Goal: Task Accomplishment & Management: Use online tool/utility

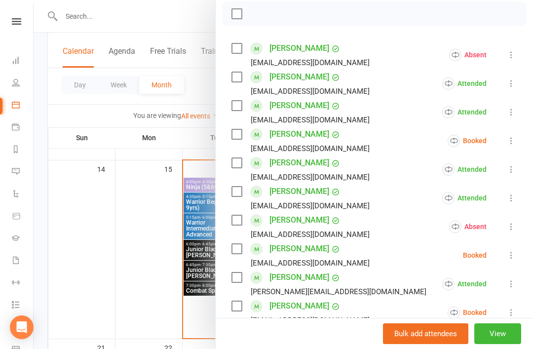
scroll to position [144, 0]
click at [509, 143] on icon at bounding box center [512, 140] width 10 height 10
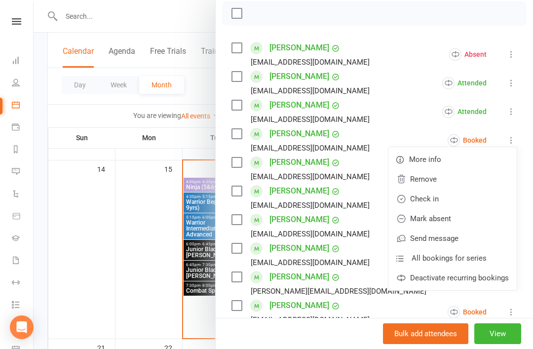
click at [464, 199] on link "Check in" at bounding box center [453, 199] width 128 height 20
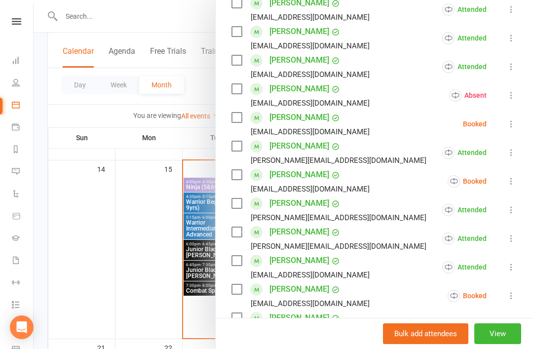
scroll to position [277, 0]
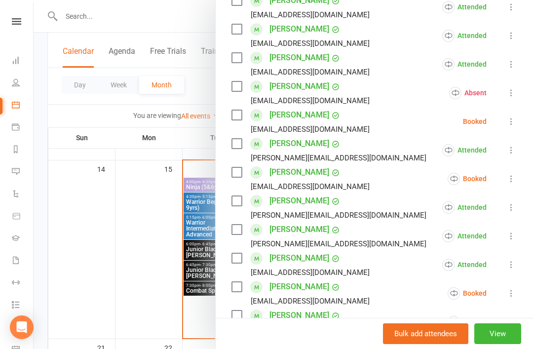
click at [515, 125] on icon at bounding box center [512, 122] width 10 height 10
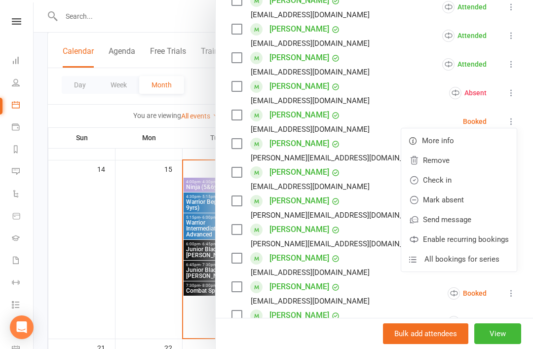
click at [478, 200] on link "Mark absent" at bounding box center [459, 200] width 116 height 20
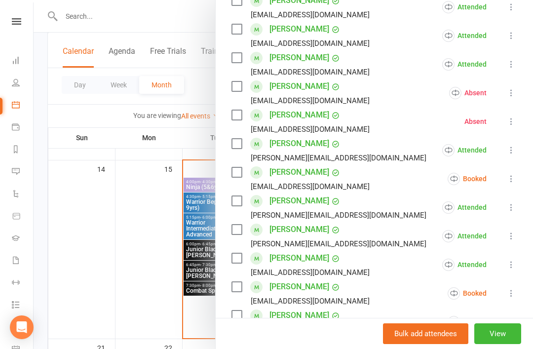
click at [514, 178] on icon at bounding box center [512, 179] width 10 height 10
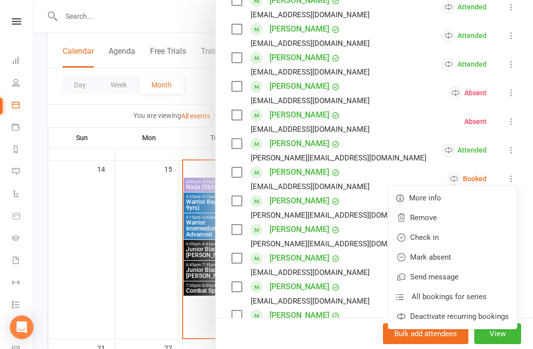
click at [479, 259] on link "Mark absent" at bounding box center [453, 257] width 128 height 20
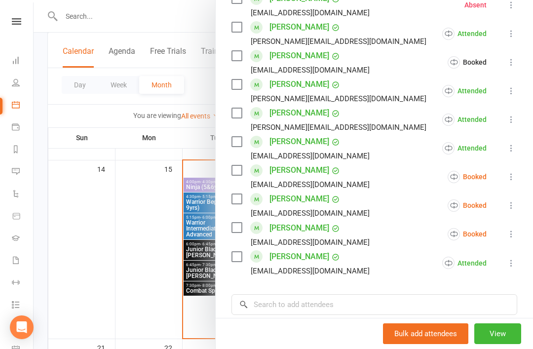
scroll to position [395, 0]
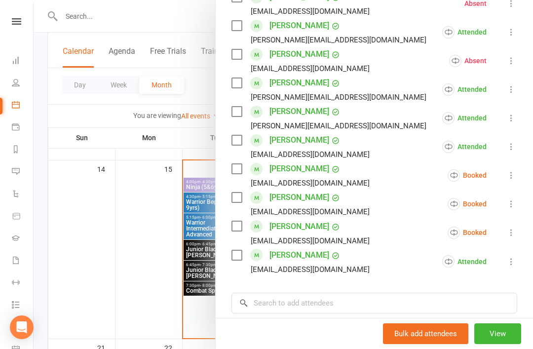
click at [514, 177] on icon at bounding box center [512, 175] width 10 height 10
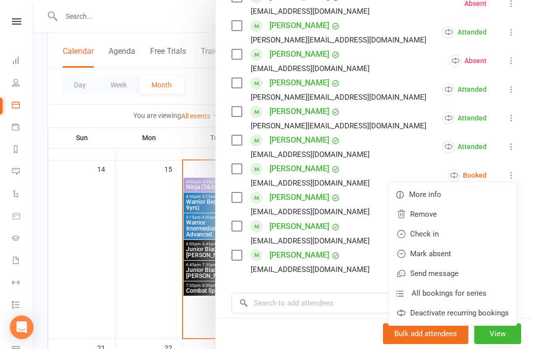
click at [480, 254] on link "Mark absent" at bounding box center [453, 254] width 128 height 20
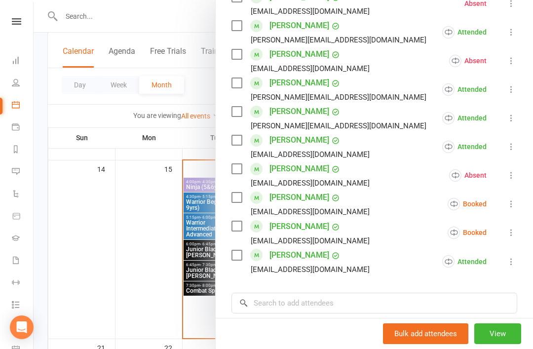
click at [515, 206] on icon at bounding box center [512, 204] width 10 height 10
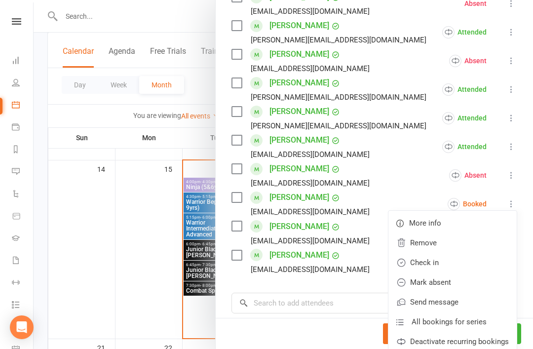
click at [482, 283] on link "Mark absent" at bounding box center [453, 283] width 128 height 20
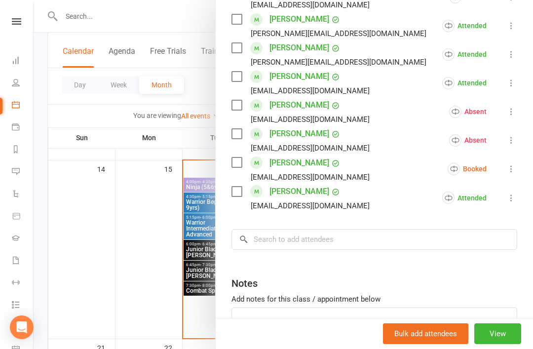
scroll to position [459, 0]
click at [511, 170] on icon at bounding box center [512, 169] width 10 height 10
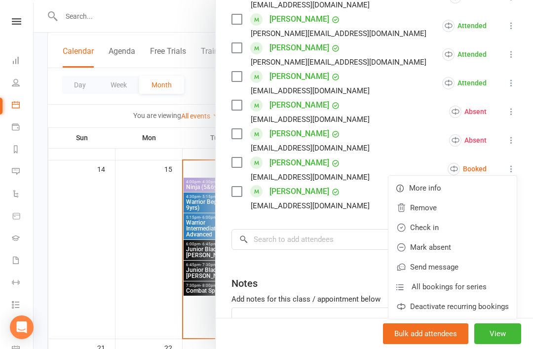
click at [478, 250] on link "Mark absent" at bounding box center [453, 248] width 128 height 20
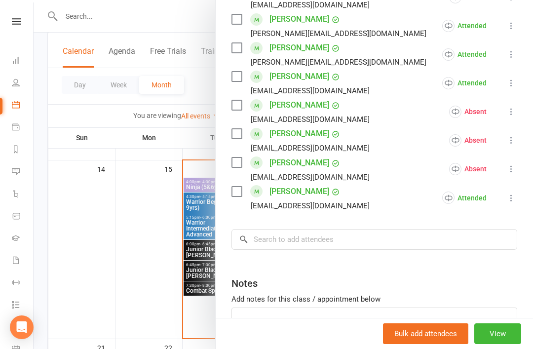
click at [144, 291] on div at bounding box center [284, 174] width 500 height 349
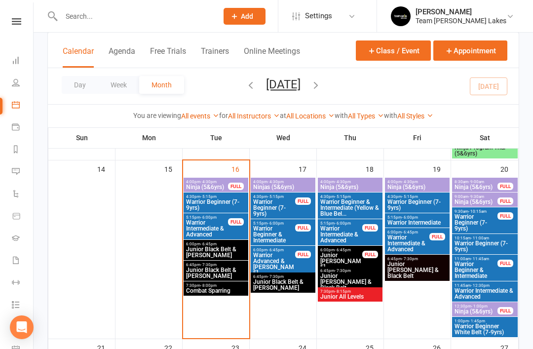
click at [205, 272] on span "Junior Black Belt & [PERSON_NAME]" at bounding box center [216, 273] width 61 height 12
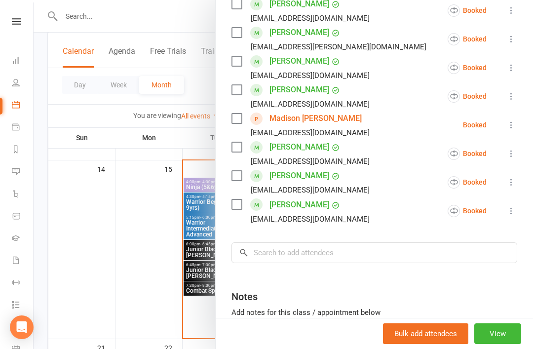
scroll to position [460, 0]
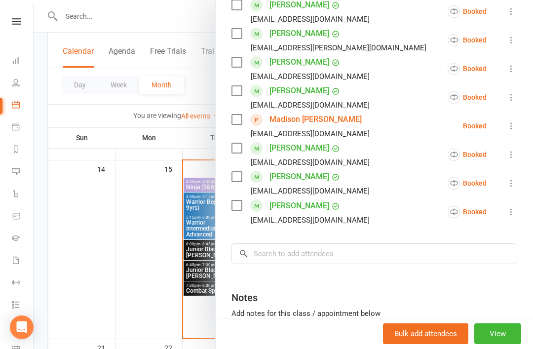
click at [516, 207] on icon at bounding box center [512, 212] width 10 height 10
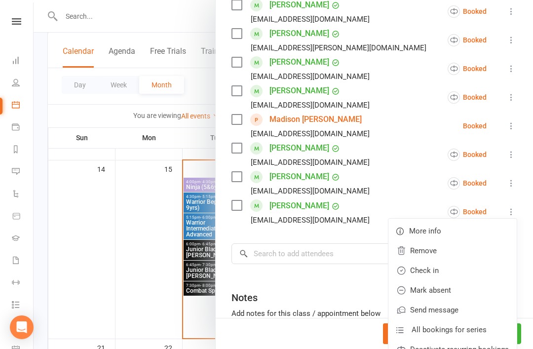
click at [454, 261] on link "Check in" at bounding box center [453, 271] width 128 height 20
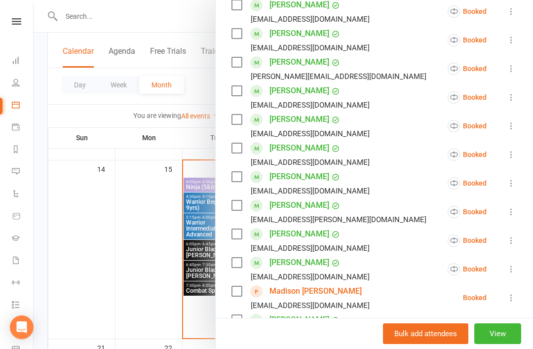
scroll to position [287, 0]
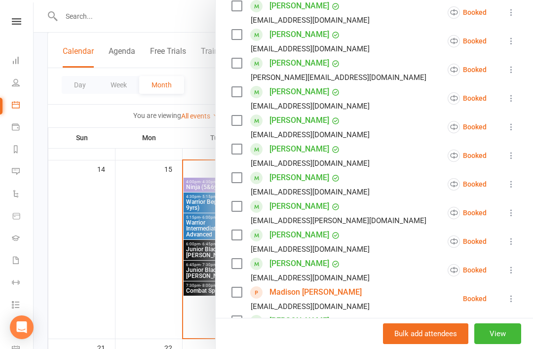
click at [514, 179] on icon at bounding box center [512, 184] width 10 height 10
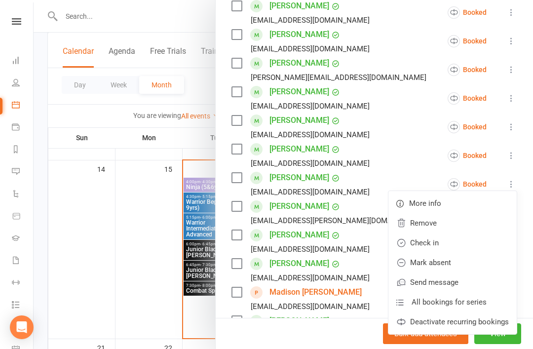
click at [463, 233] on link "Check in" at bounding box center [453, 243] width 128 height 20
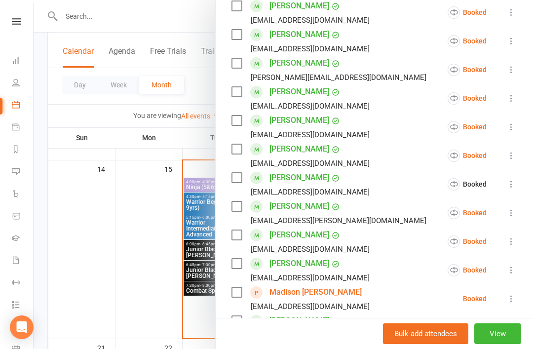
click at [517, 208] on icon at bounding box center [512, 213] width 10 height 10
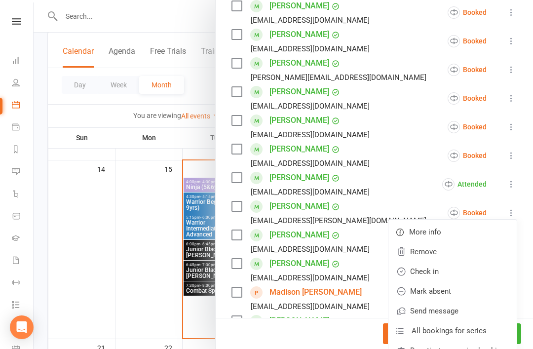
click at [468, 262] on link "Check in" at bounding box center [453, 272] width 128 height 20
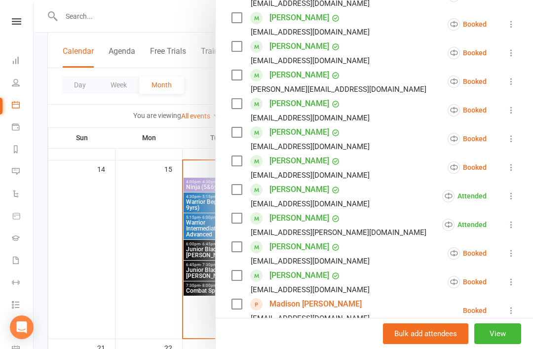
scroll to position [275, 0]
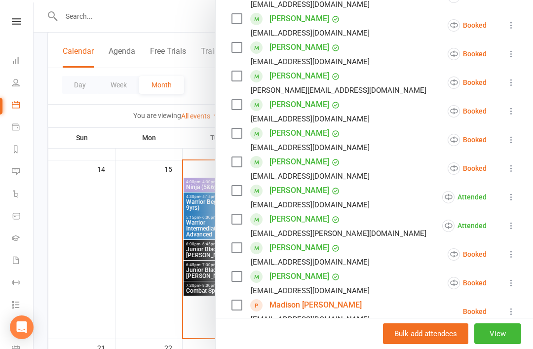
click at [517, 163] on icon at bounding box center [512, 168] width 10 height 10
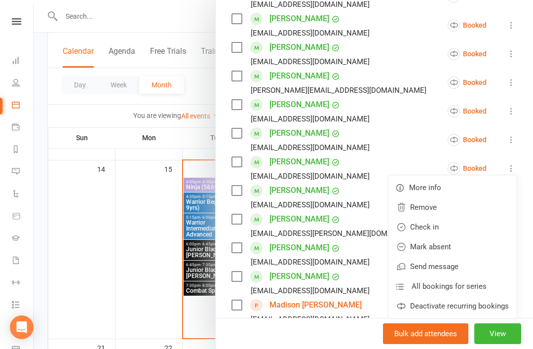
click at [461, 217] on link "Check in" at bounding box center [453, 227] width 128 height 20
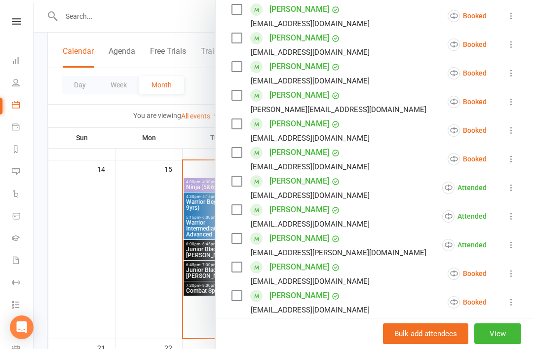
scroll to position [251, 0]
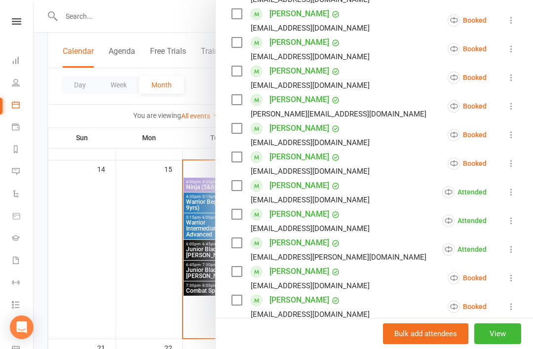
click at [517, 130] on icon at bounding box center [512, 135] width 10 height 10
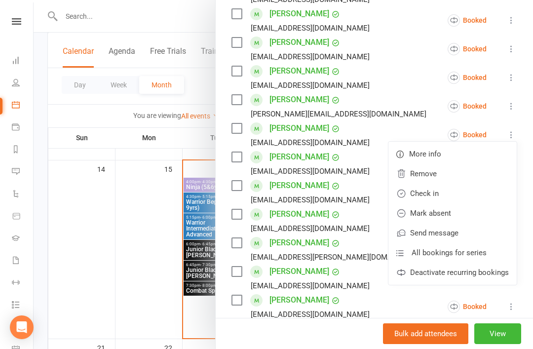
click at [459, 184] on link "Check in" at bounding box center [453, 194] width 128 height 20
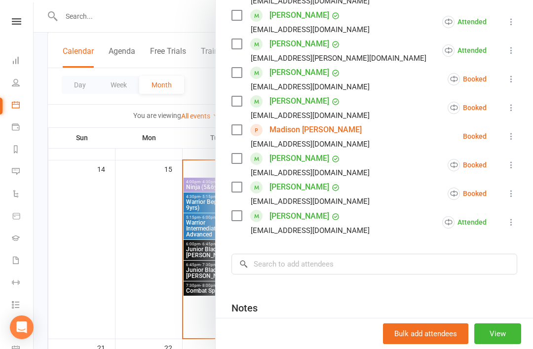
scroll to position [451, 0]
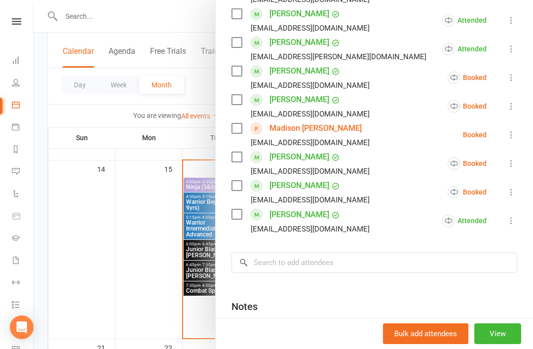
click at [514, 73] on icon at bounding box center [512, 78] width 10 height 10
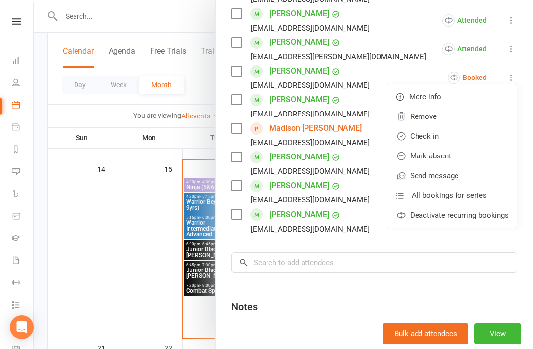
click at [447, 126] on link "Check in" at bounding box center [453, 136] width 128 height 20
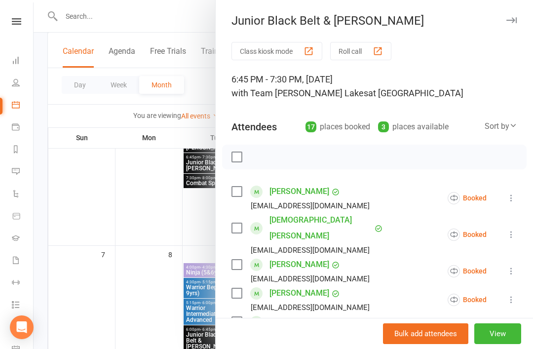
scroll to position [161, 0]
